Goal: Task Accomplishment & Management: Use online tool/utility

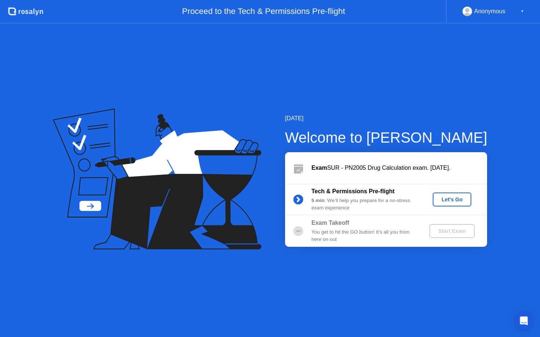
click at [458, 203] on div "Let's Go" at bounding box center [451, 200] width 33 height 6
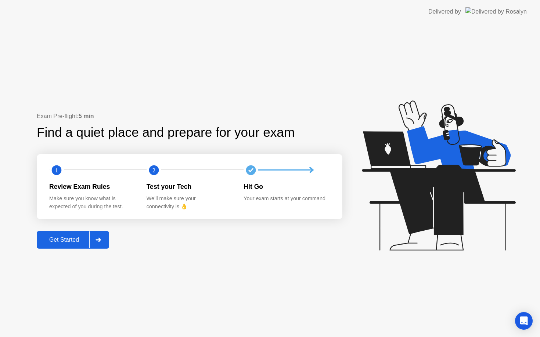
click at [70, 240] on div "Get Started" at bounding box center [64, 240] width 50 height 7
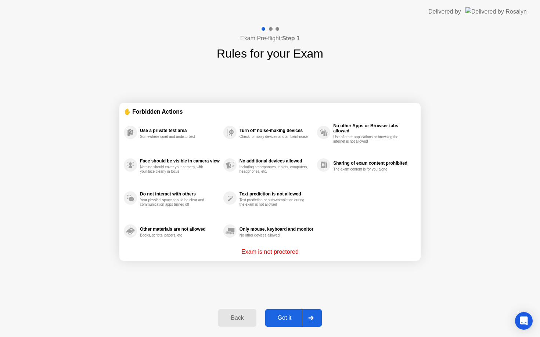
click at [282, 319] on div "Got it" at bounding box center [284, 318] width 35 height 7
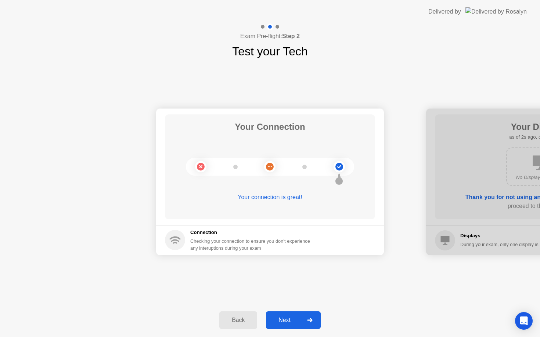
click at [282, 319] on div "Next" at bounding box center [284, 320] width 33 height 7
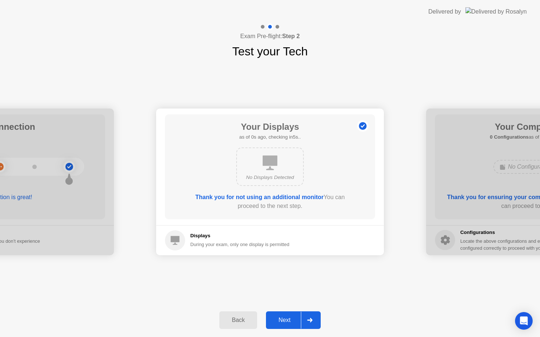
click at [282, 319] on div "Next" at bounding box center [284, 320] width 33 height 7
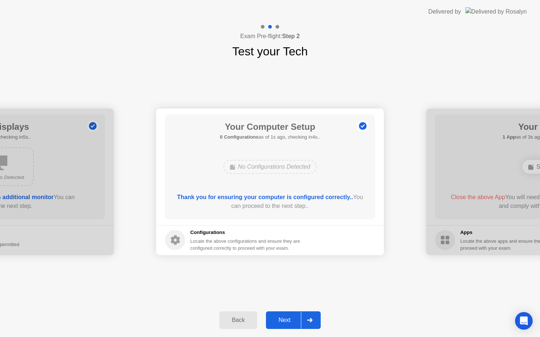
click at [282, 319] on div "Next" at bounding box center [284, 320] width 33 height 7
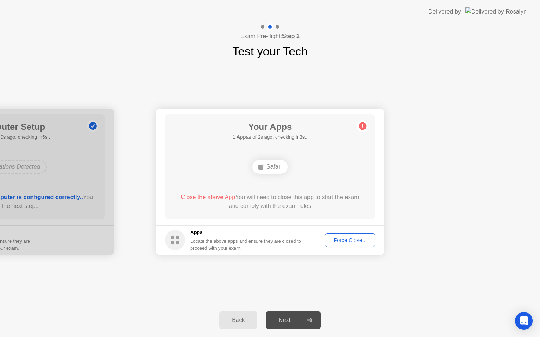
click at [351, 242] on div "Force Close..." at bounding box center [349, 241] width 45 height 6
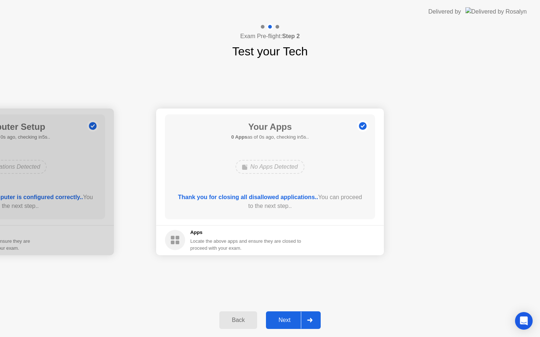
click at [283, 319] on div "Next" at bounding box center [284, 320] width 33 height 7
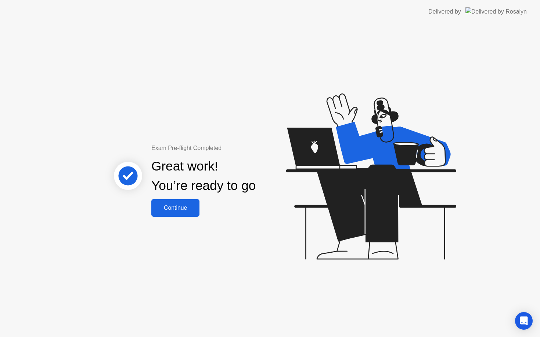
click at [179, 209] on div "Continue" at bounding box center [175, 208] width 44 height 7
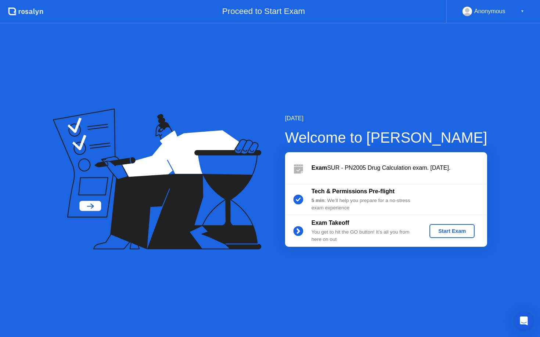
click at [460, 232] on div "Start Exam" at bounding box center [451, 231] width 39 height 6
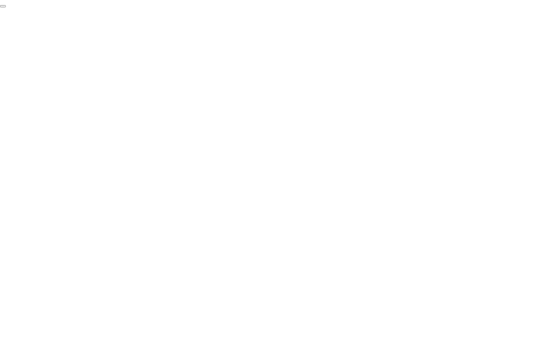
click div "End Proctoring Session"
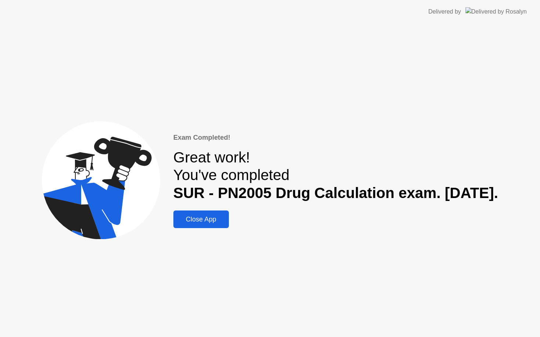
click at [179, 223] on div "Close App" at bounding box center [200, 220] width 51 height 8
